Goal: Check status: Check status

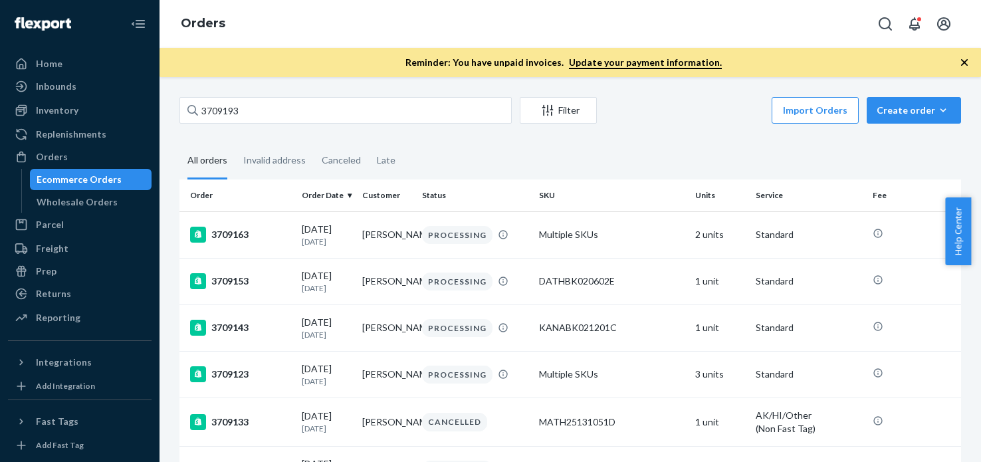
click at [242, 106] on input "3709193" at bounding box center [345, 110] width 332 height 27
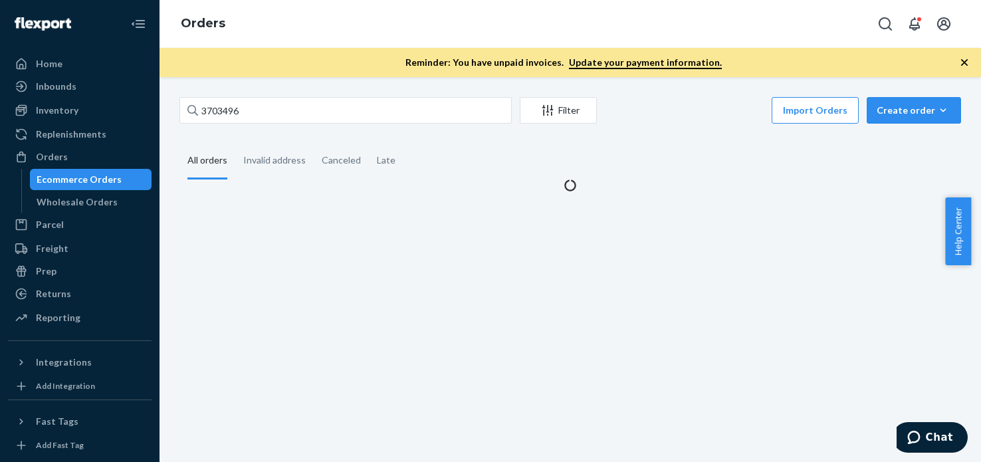
type input "3703496"
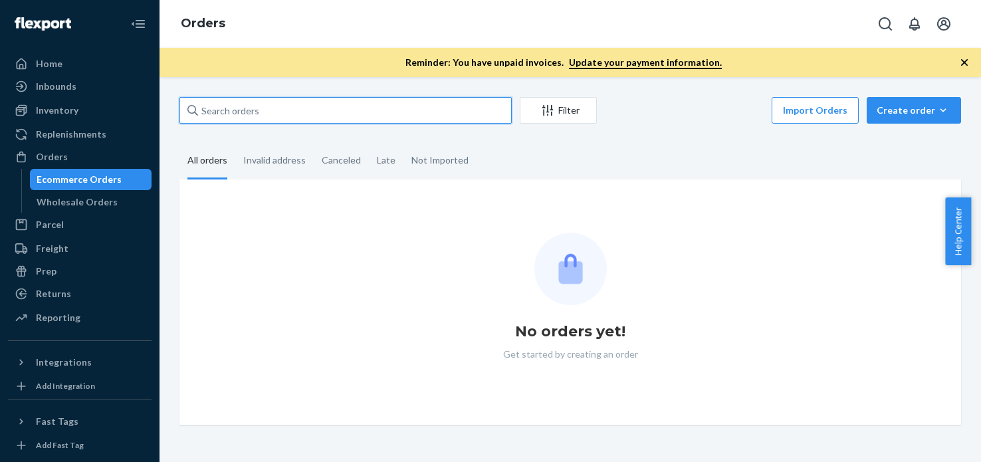
click at [300, 101] on input "text" at bounding box center [345, 110] width 332 height 27
paste input "3703496"
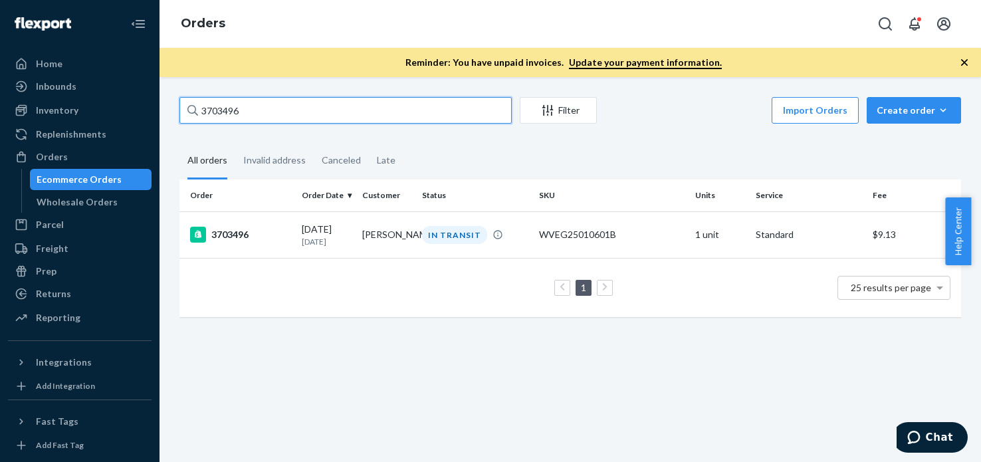
type input "3703496"
click at [242, 238] on div "3703496" at bounding box center [240, 235] width 101 height 16
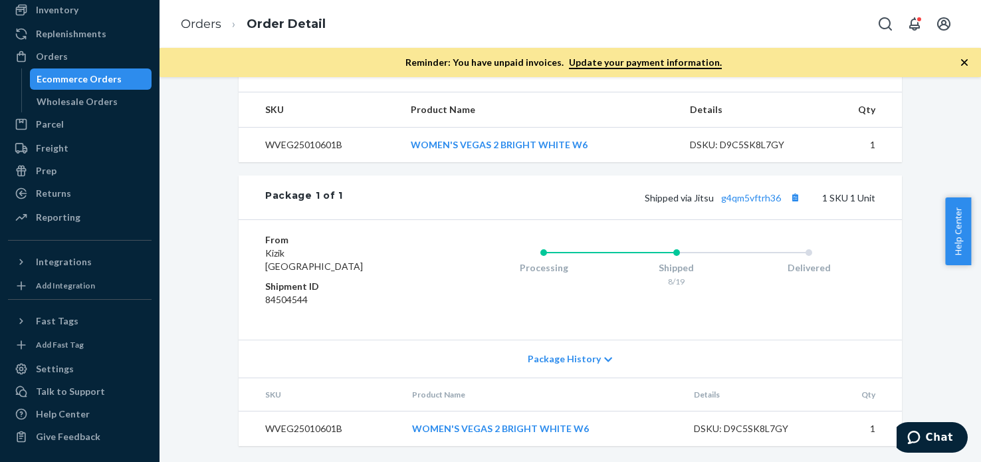
scroll to position [496, 0]
click at [742, 193] on link "g4qm5vftrh36" at bounding box center [751, 197] width 60 height 11
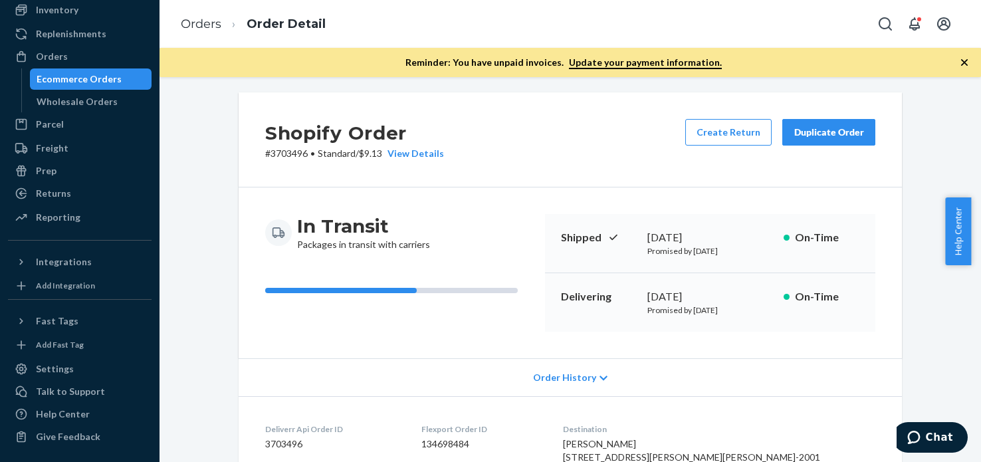
scroll to position [0, 0]
